Goal: Register for event/course: Sign up to attend an event or enroll in a course

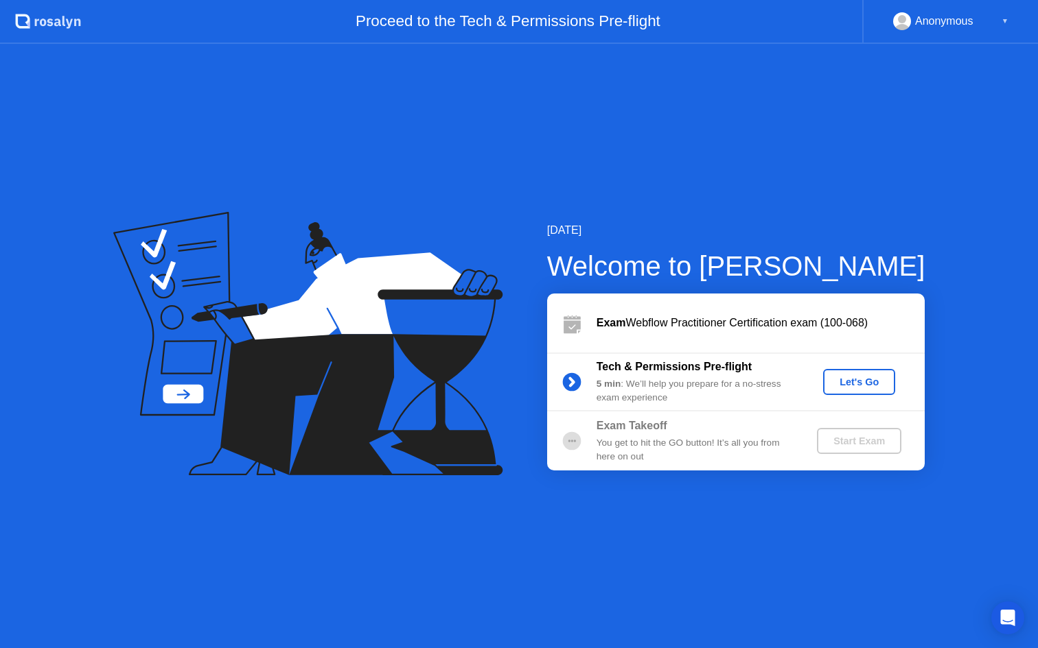
click at [854, 381] on div "Let's Go" at bounding box center [858, 382] width 61 height 11
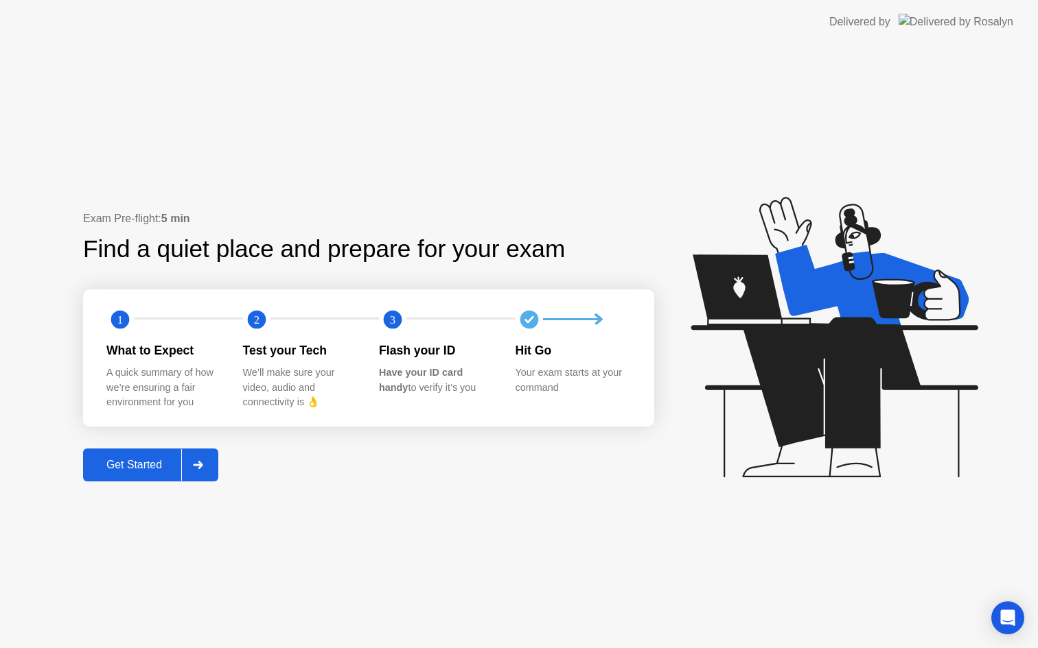
click at [163, 466] on div "Get Started" at bounding box center [134, 465] width 94 height 12
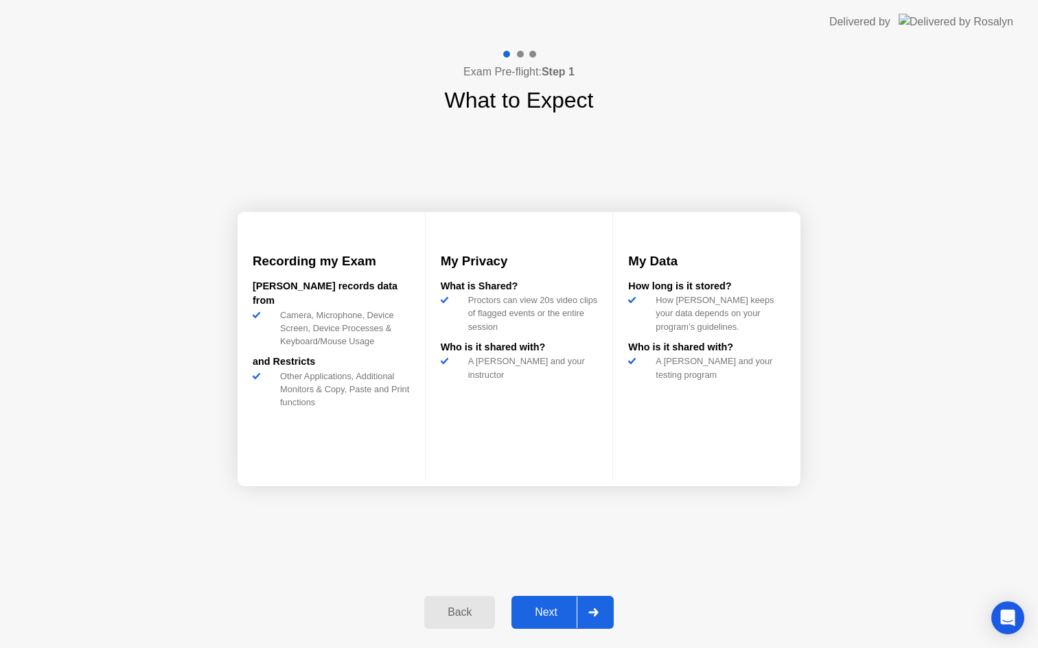
click at [452, 615] on div "Back" at bounding box center [459, 613] width 62 height 12
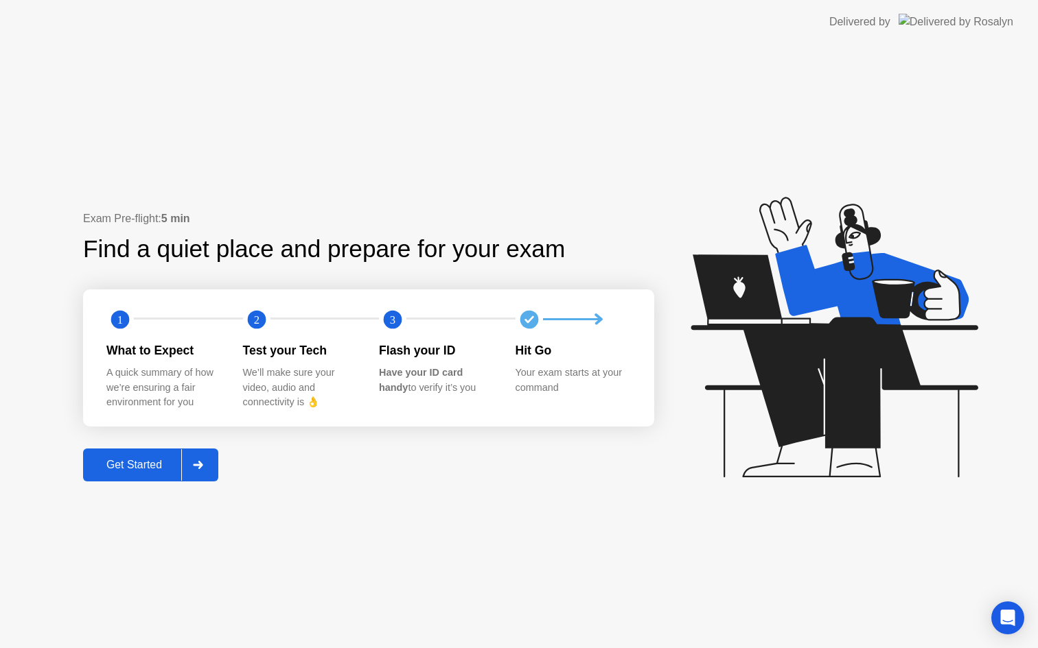
click at [139, 466] on div "Get Started" at bounding box center [134, 465] width 94 height 12
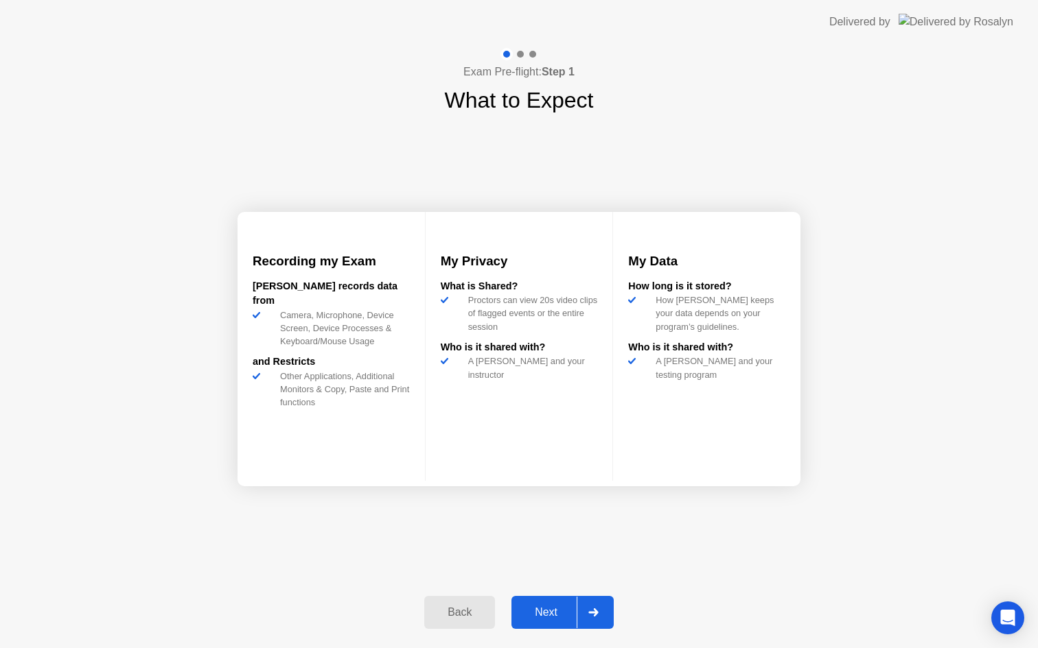
click at [555, 614] on div "Next" at bounding box center [545, 613] width 61 height 12
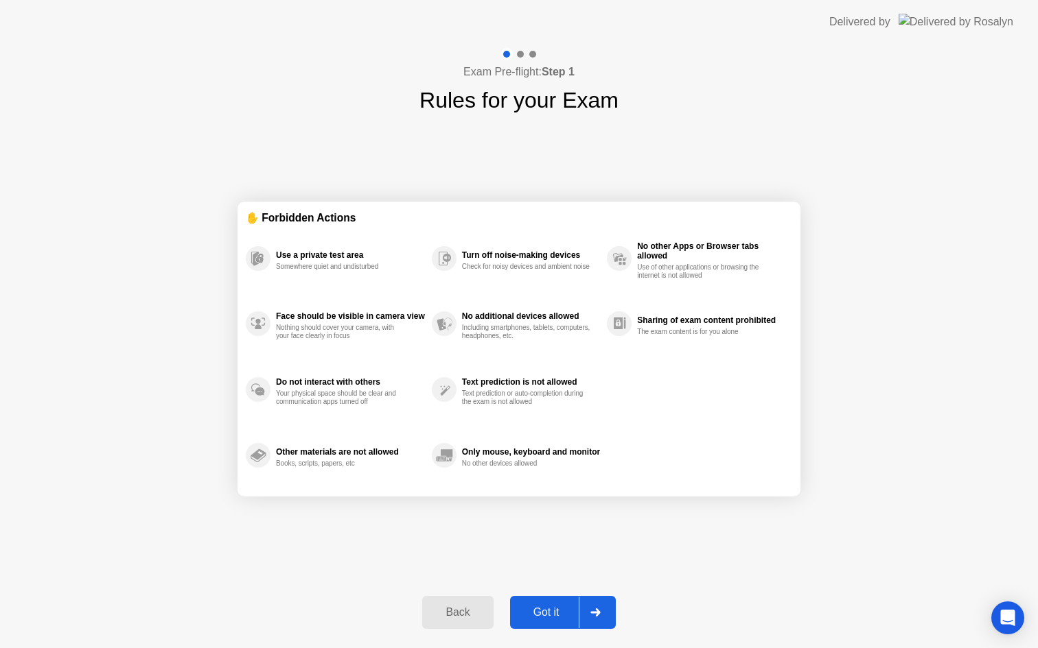
click at [547, 616] on div "Got it" at bounding box center [546, 613] width 65 height 12
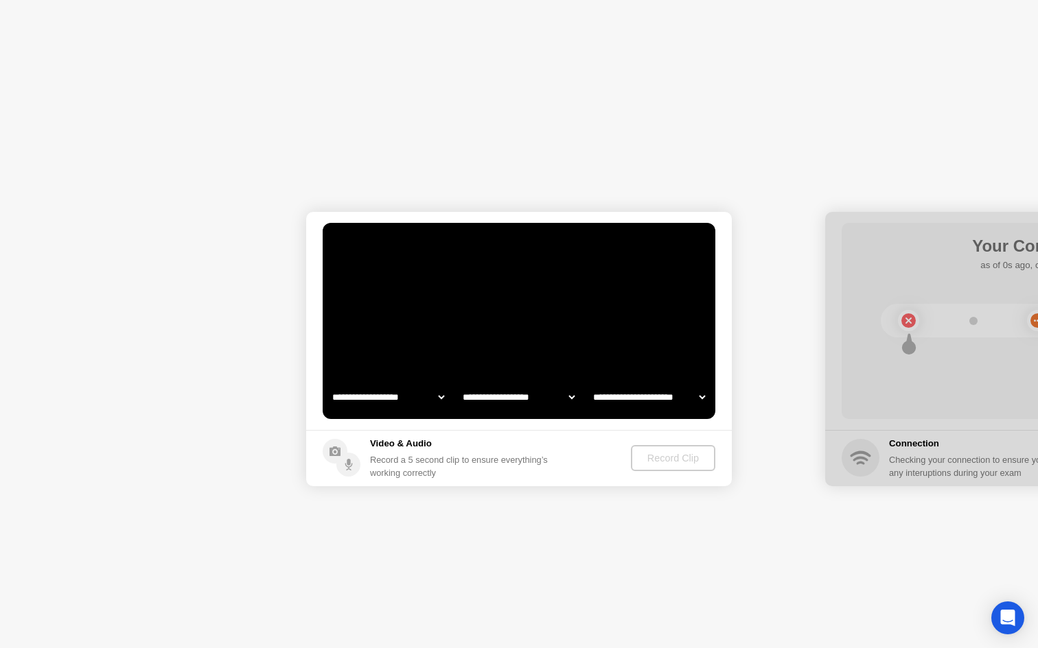
select select "**********"
select select "*******"
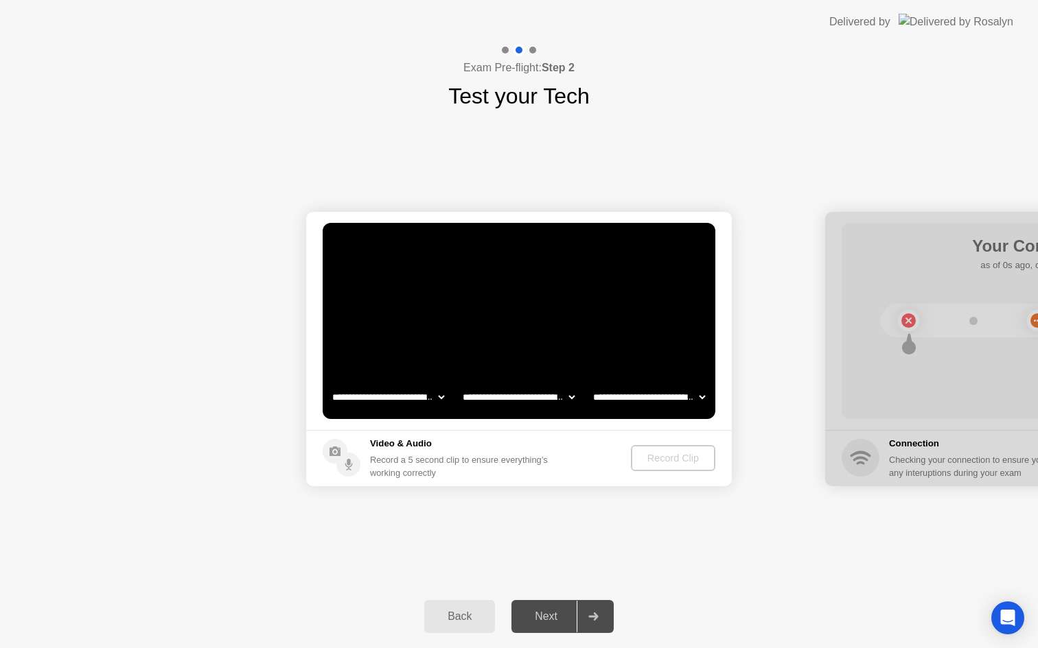
click at [390, 405] on select "**********" at bounding box center [387, 397] width 117 height 27
click at [541, 396] on select "**********" at bounding box center [518, 397] width 117 height 27
click at [662, 399] on select "**********" at bounding box center [648, 397] width 117 height 27
click at [695, 464] on div "Record Clip" at bounding box center [673, 458] width 73 height 11
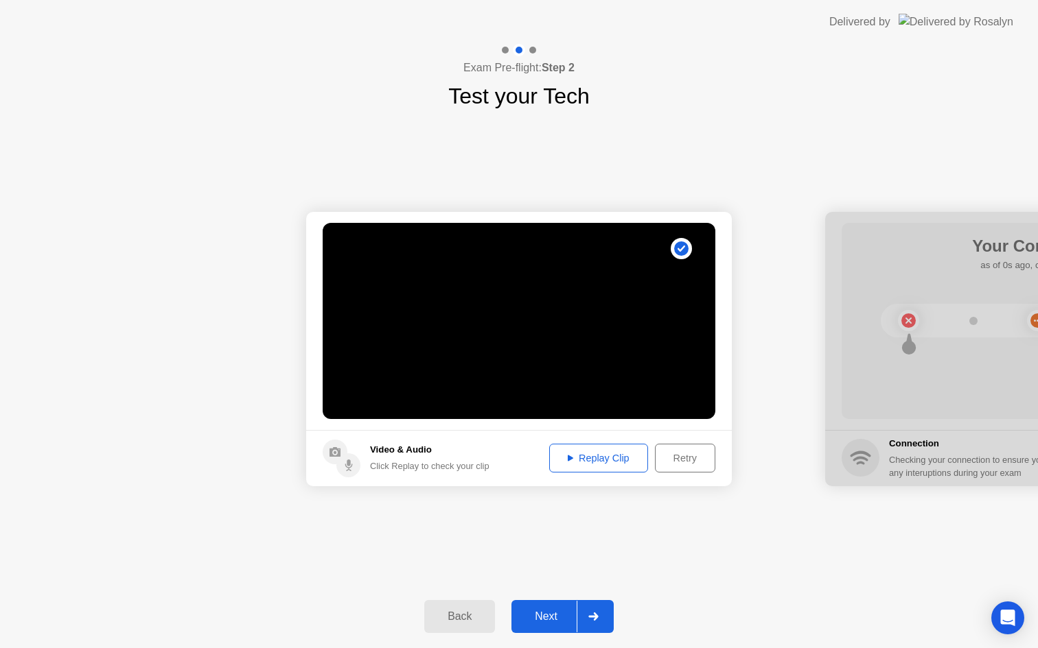
click at [595, 463] on div "Replay Clip" at bounding box center [598, 458] width 89 height 11
click at [547, 613] on div "Next" at bounding box center [545, 617] width 61 height 12
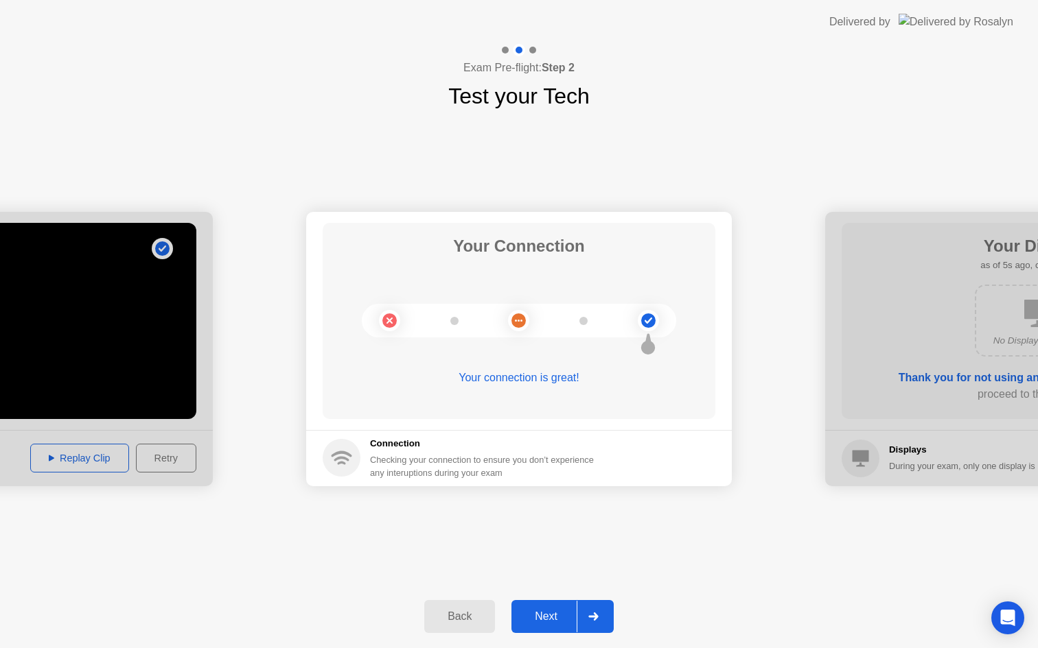
click at [548, 611] on div "Next" at bounding box center [545, 617] width 61 height 12
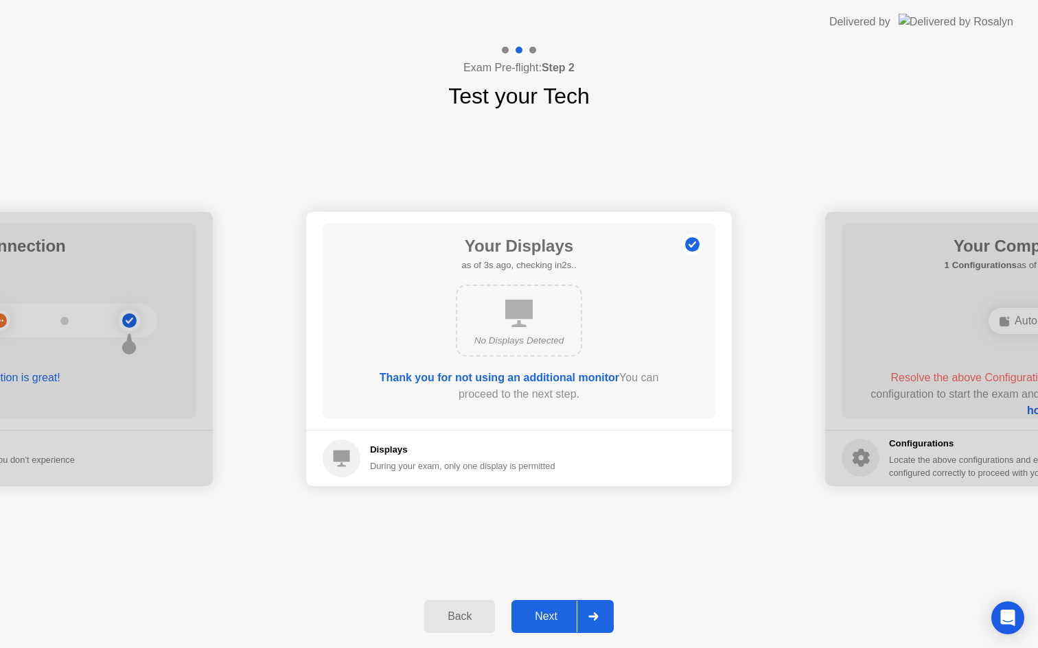
click at [539, 611] on div "Next" at bounding box center [545, 617] width 61 height 12
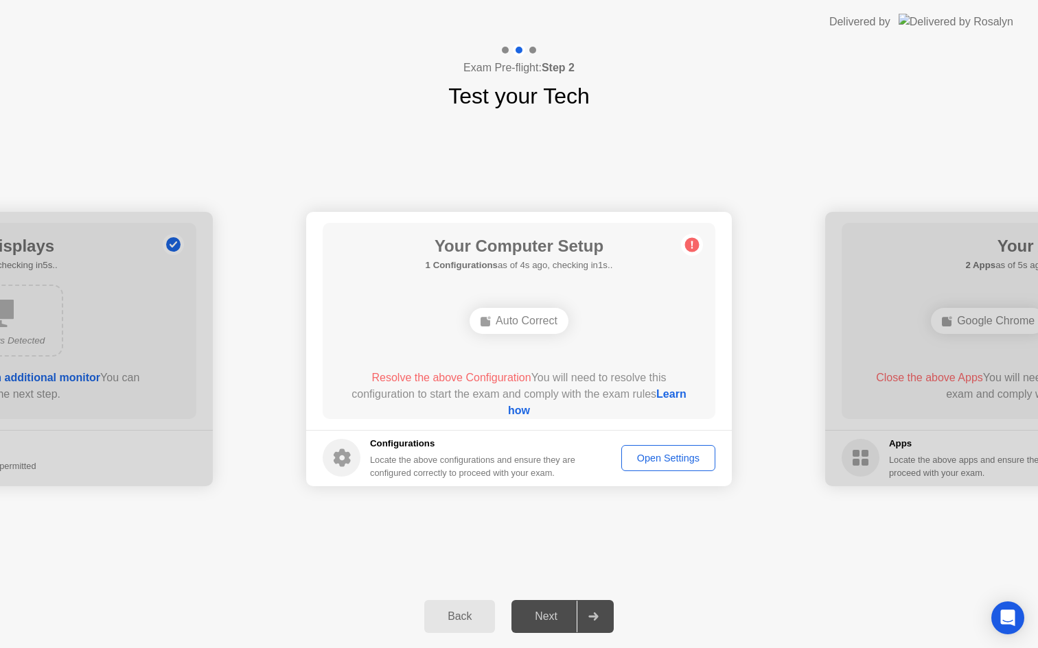
click at [561, 326] on div "Auto Correct" at bounding box center [518, 321] width 99 height 26
click at [655, 456] on div "Open Settings" at bounding box center [668, 458] width 84 height 11
click at [502, 328] on div "Auto Correct" at bounding box center [518, 321] width 99 height 26
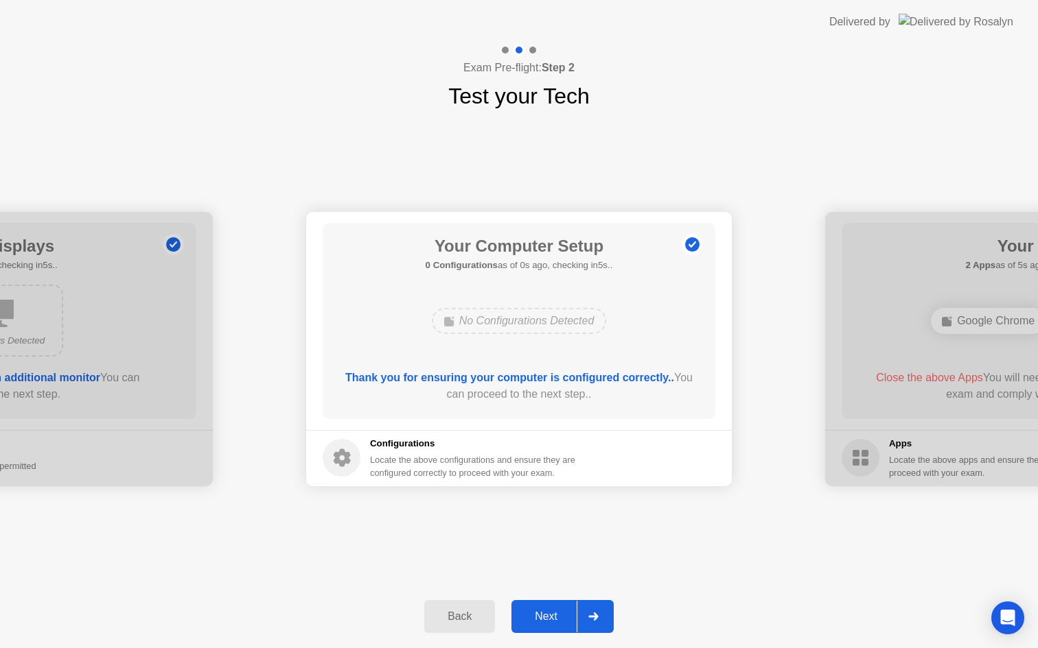
click at [545, 604] on button "Next" at bounding box center [562, 616] width 102 height 33
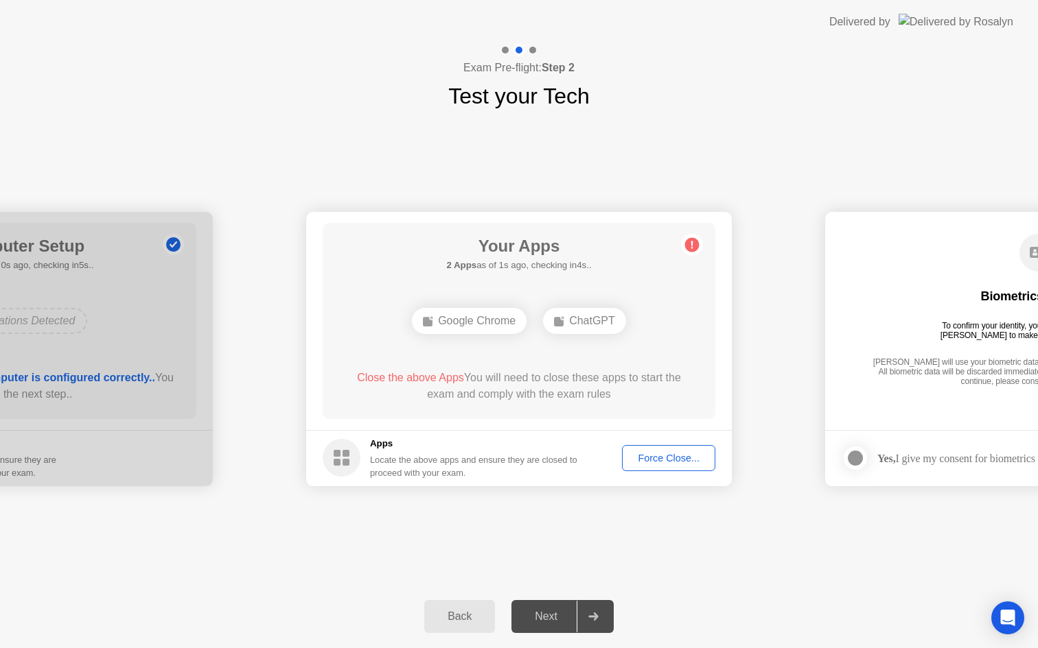
click at [547, 380] on div "Close the above Apps You will need to close these apps to start the exam and co…" at bounding box center [518, 386] width 353 height 33
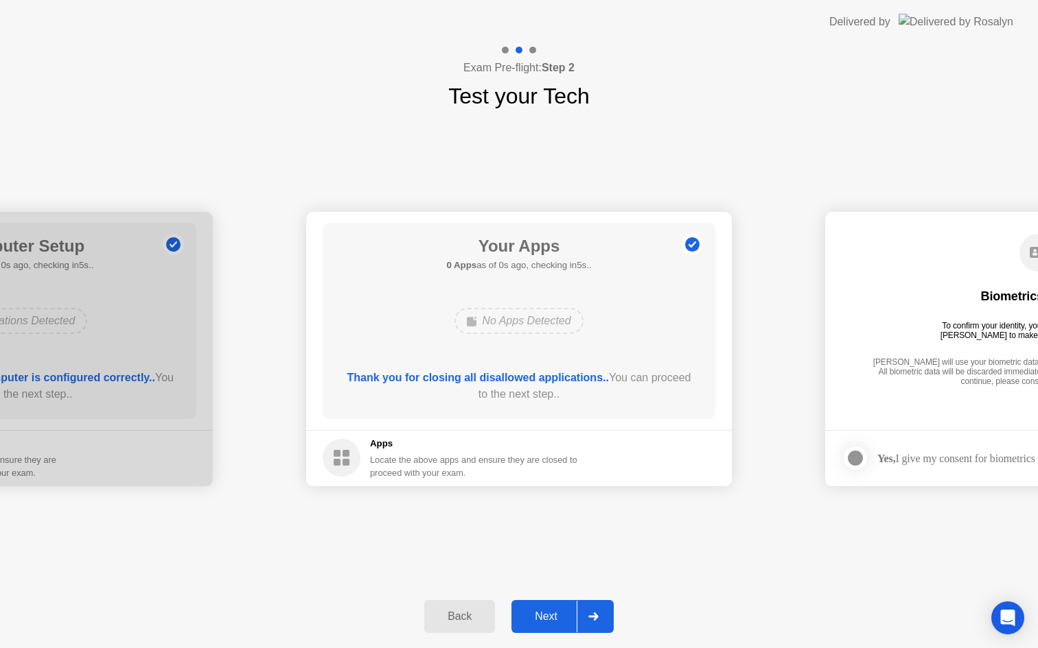
click at [506, 365] on div "Your Apps 0 Apps as of 0s ago, checking in5s.. No Apps Detected Thank you for c…" at bounding box center [519, 321] width 393 height 196
click at [554, 616] on div "Next" at bounding box center [545, 617] width 61 height 12
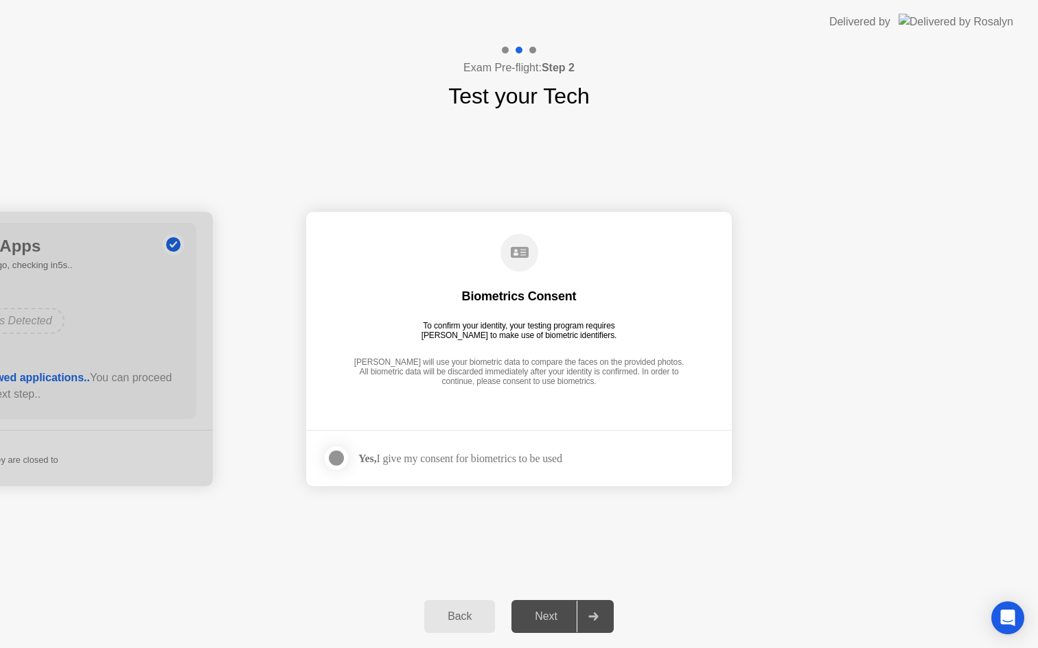
click at [342, 456] on div at bounding box center [336, 458] width 16 height 16
click at [550, 625] on button "Next" at bounding box center [562, 616] width 102 height 33
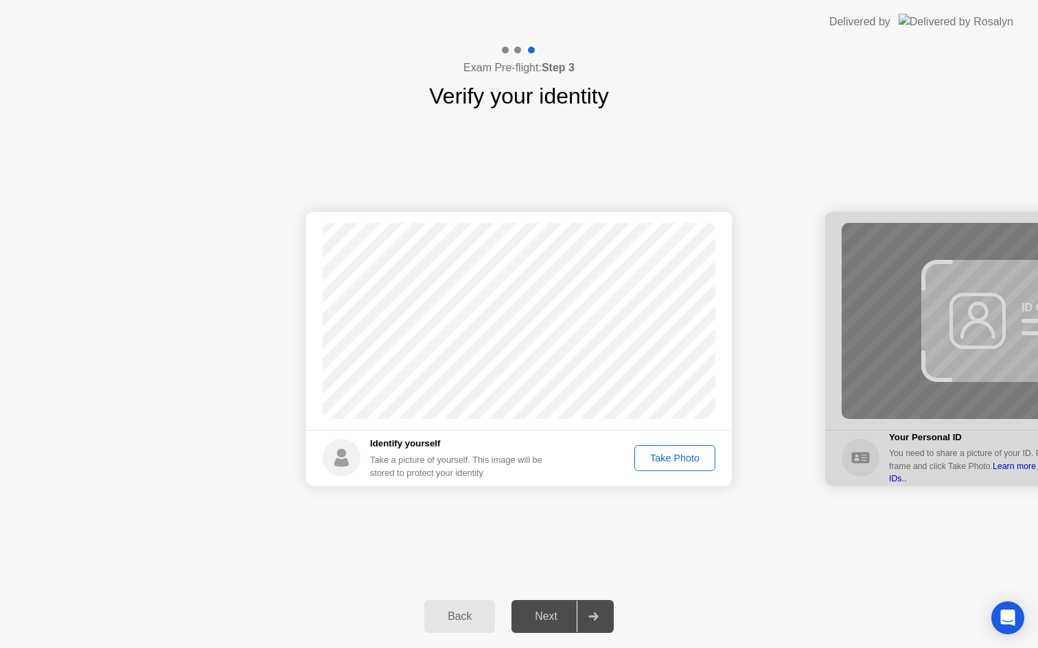
click at [692, 459] on div "Take Photo" at bounding box center [674, 458] width 71 height 11
click at [552, 619] on div "Next" at bounding box center [545, 617] width 61 height 12
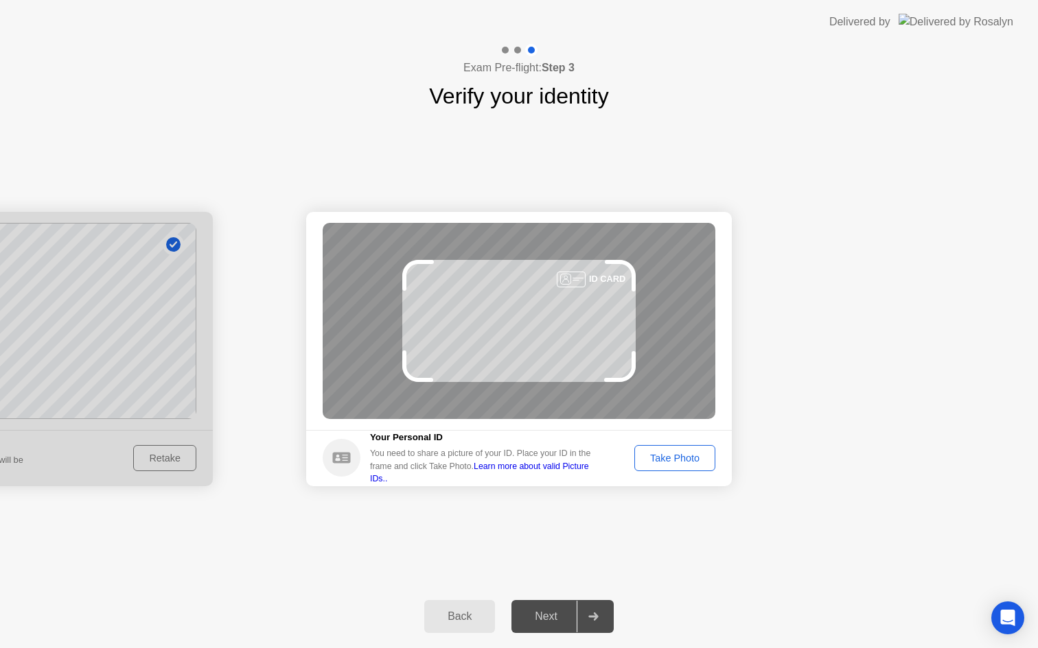
click at [675, 467] on button "Take Photo" at bounding box center [674, 458] width 81 height 26
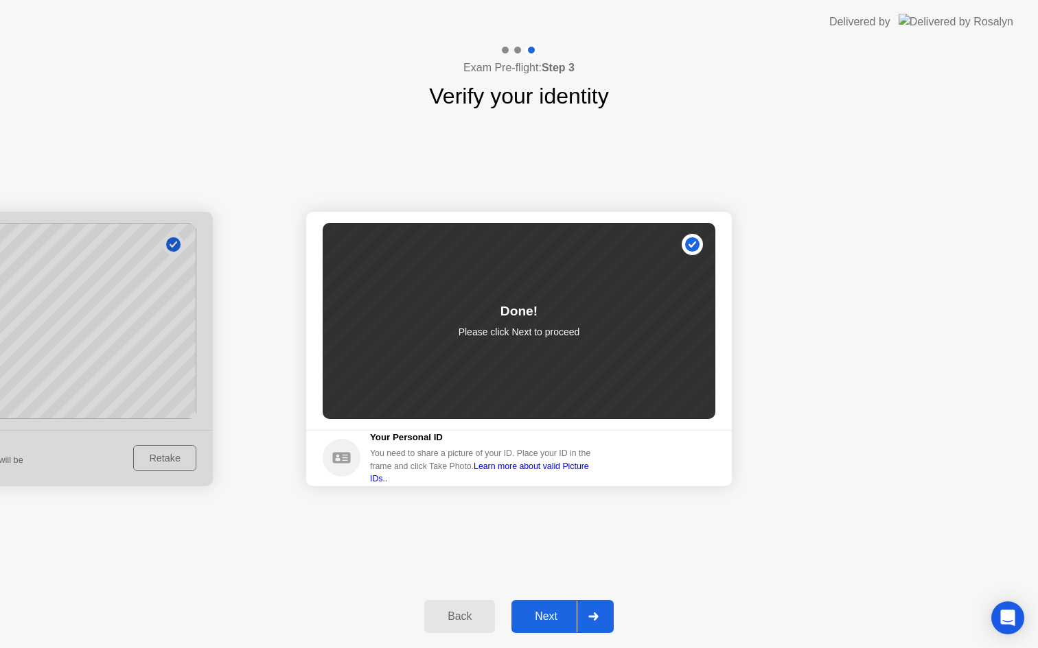
click at [557, 620] on div "Next" at bounding box center [545, 617] width 61 height 12
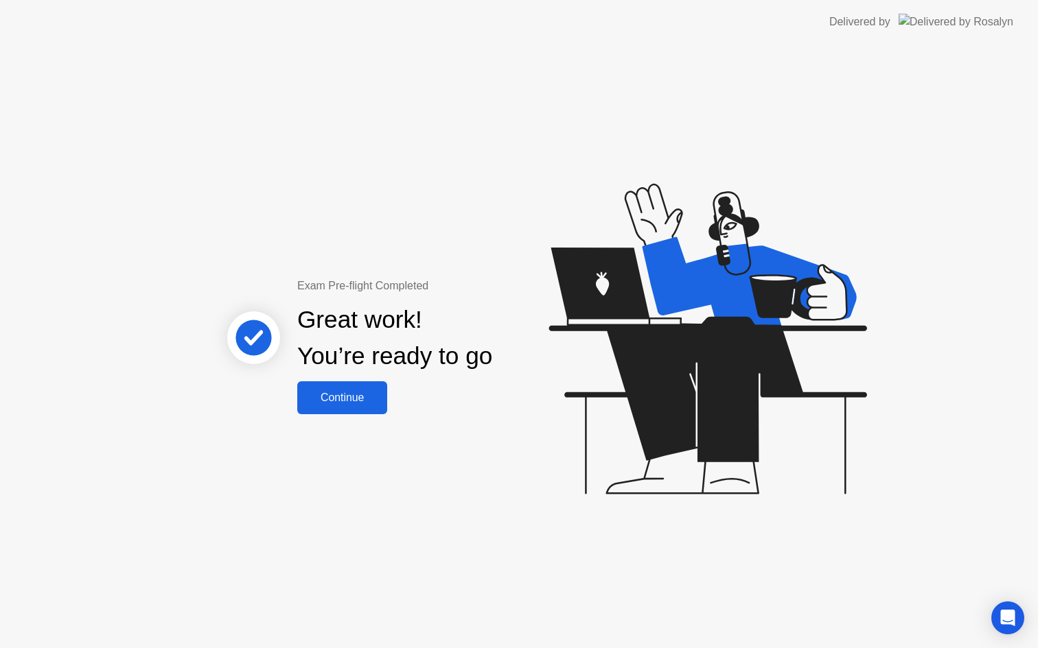
click at [365, 400] on div "Continue" at bounding box center [342, 398] width 82 height 12
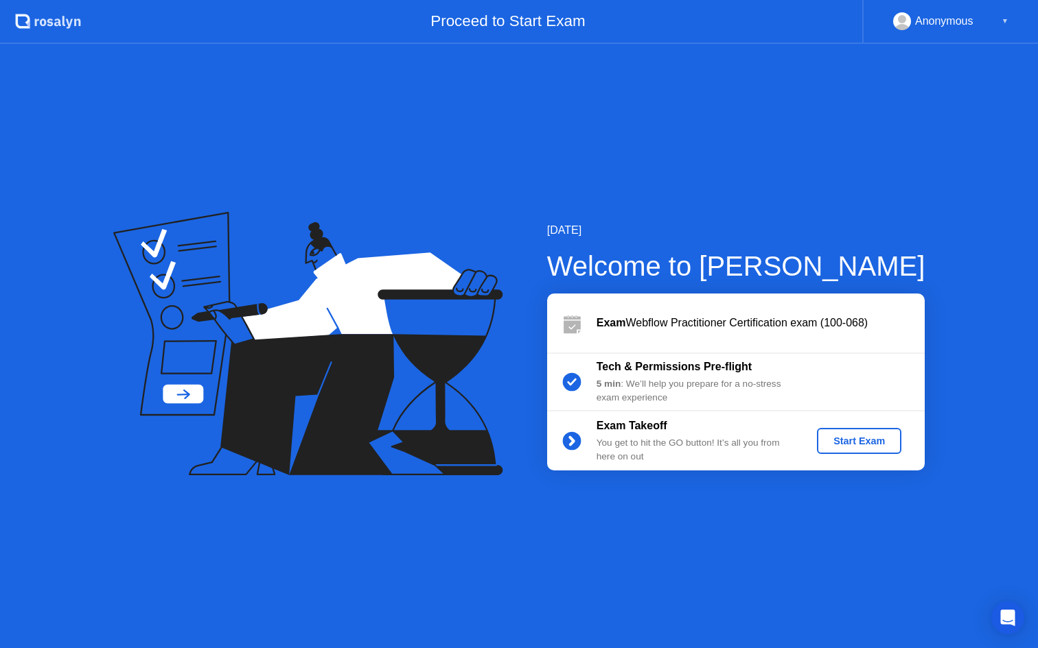
click at [841, 444] on div "Start Exam" at bounding box center [858, 441] width 73 height 11
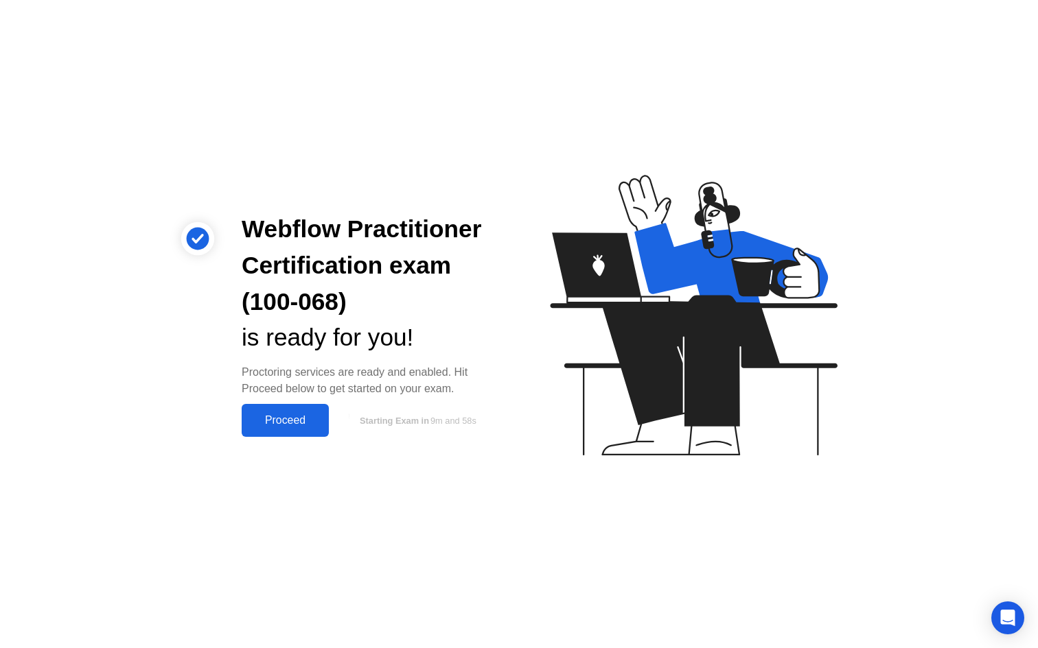
click at [305, 427] on div "Proceed" at bounding box center [285, 420] width 79 height 12
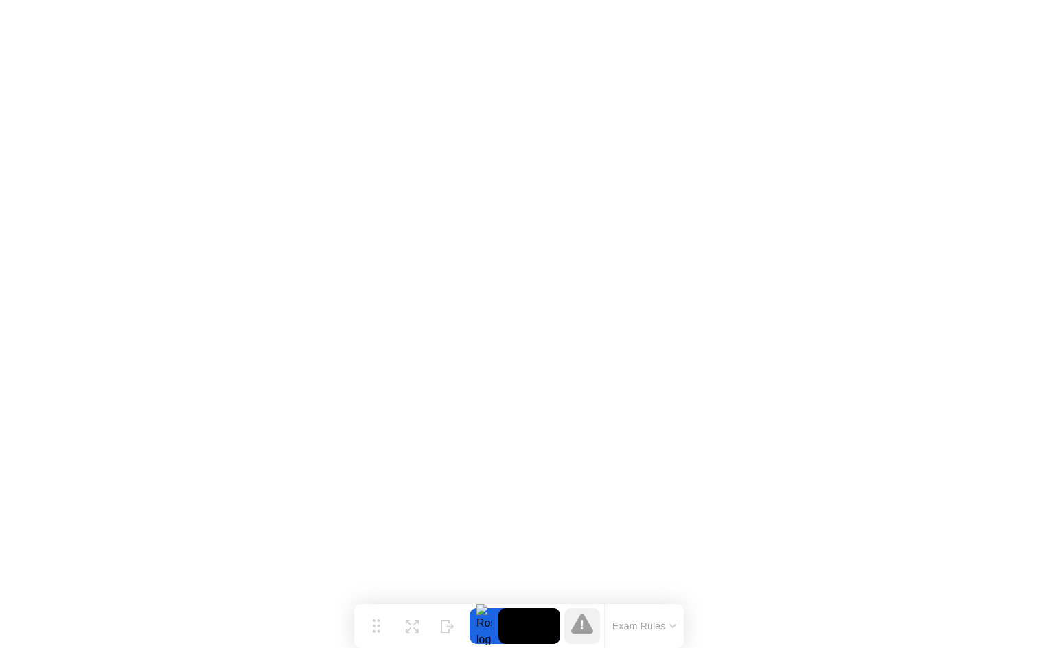
click at [646, 628] on button "Exam Rules" at bounding box center [644, 626] width 73 height 12
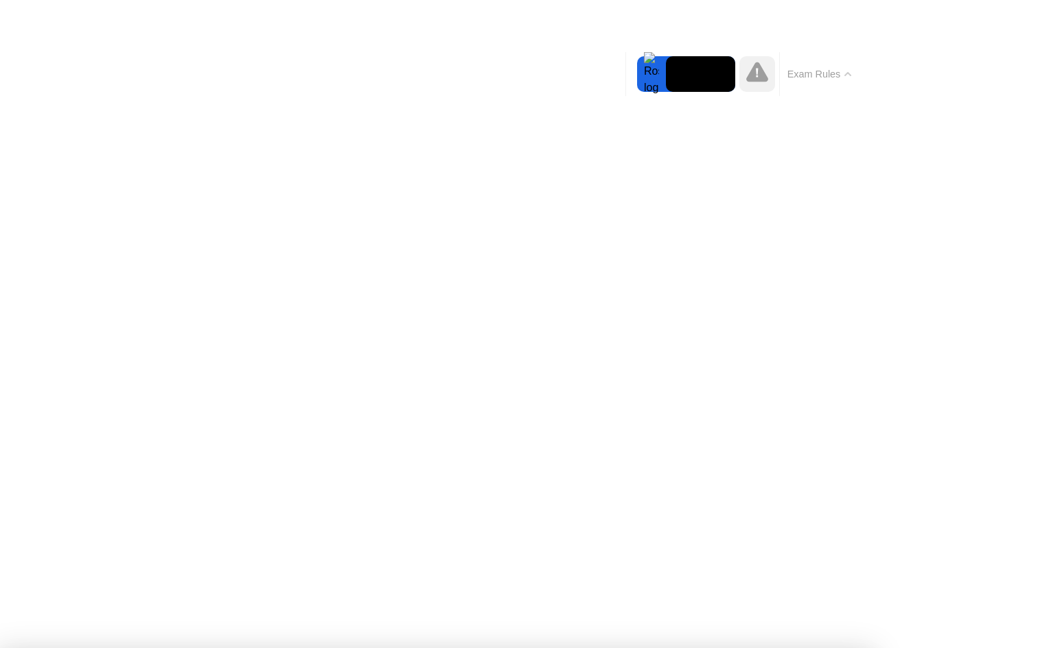
click at [812, 68] on button "Exam Rules" at bounding box center [819, 74] width 73 height 12
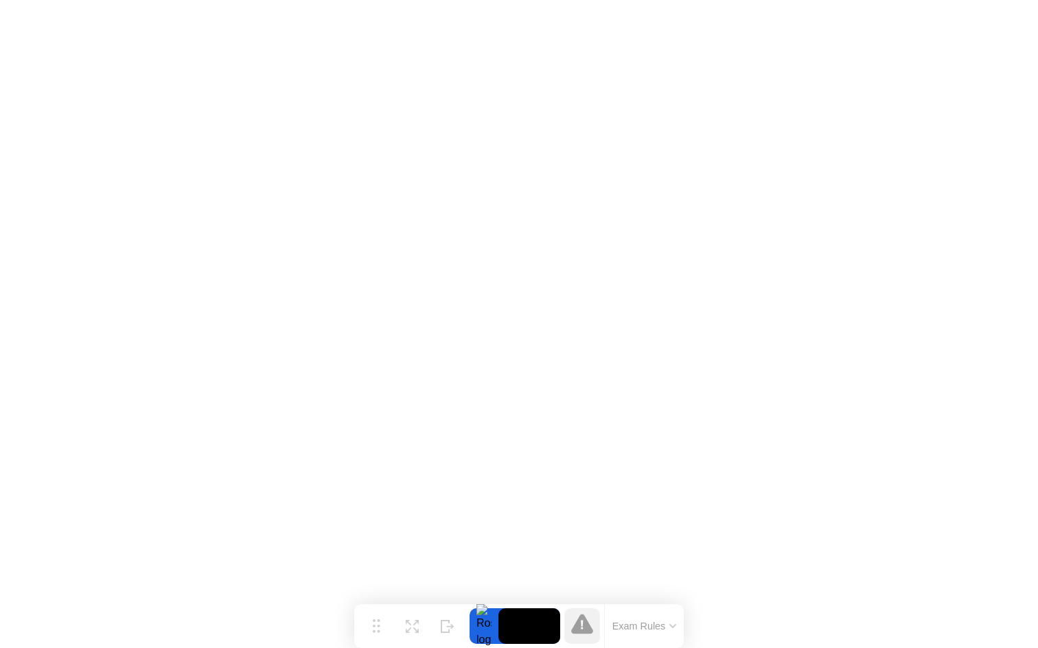
click at [581, 633] on icon at bounding box center [582, 624] width 22 height 20
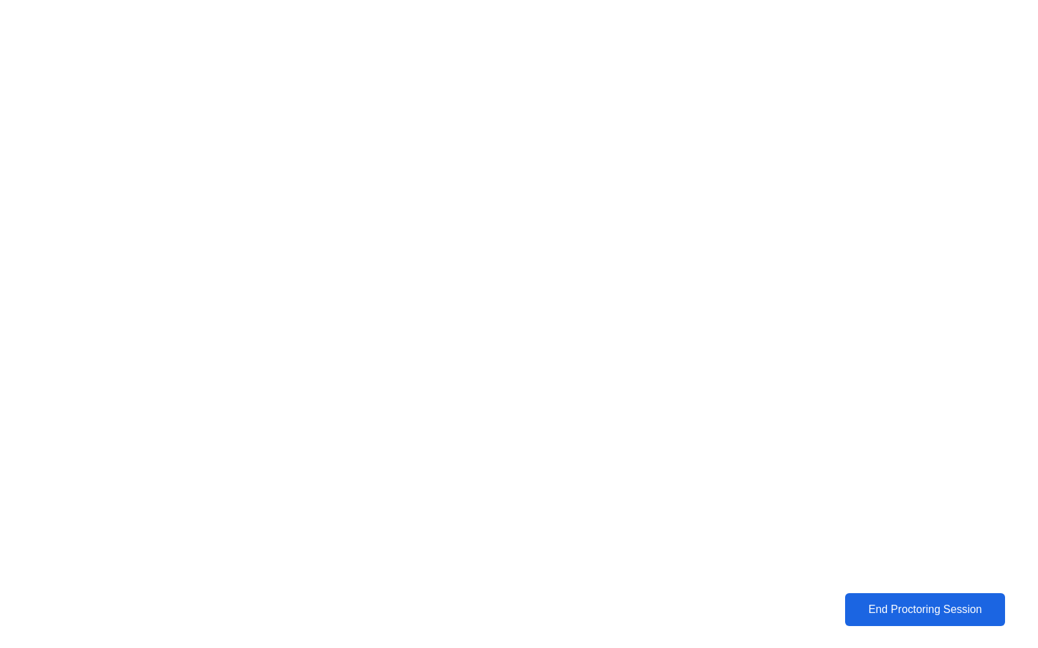
click at [867, 624] on button "End Proctoring Session" at bounding box center [925, 610] width 161 height 33
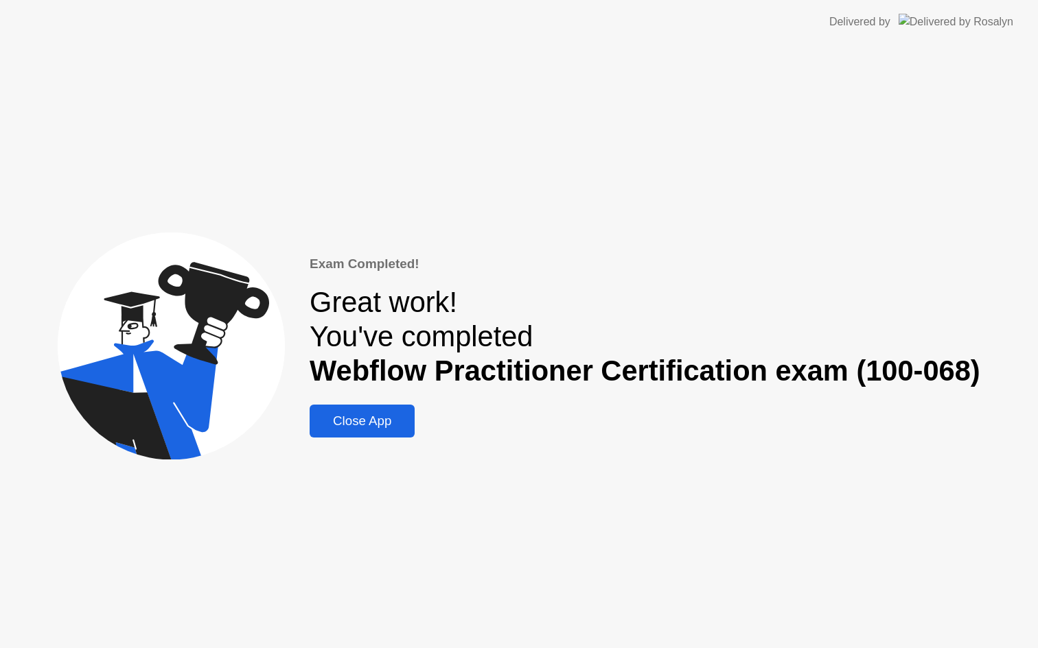
click at [362, 429] on div "Close App" at bounding box center [362, 421] width 97 height 15
